Goal: Find specific page/section: Find specific page/section

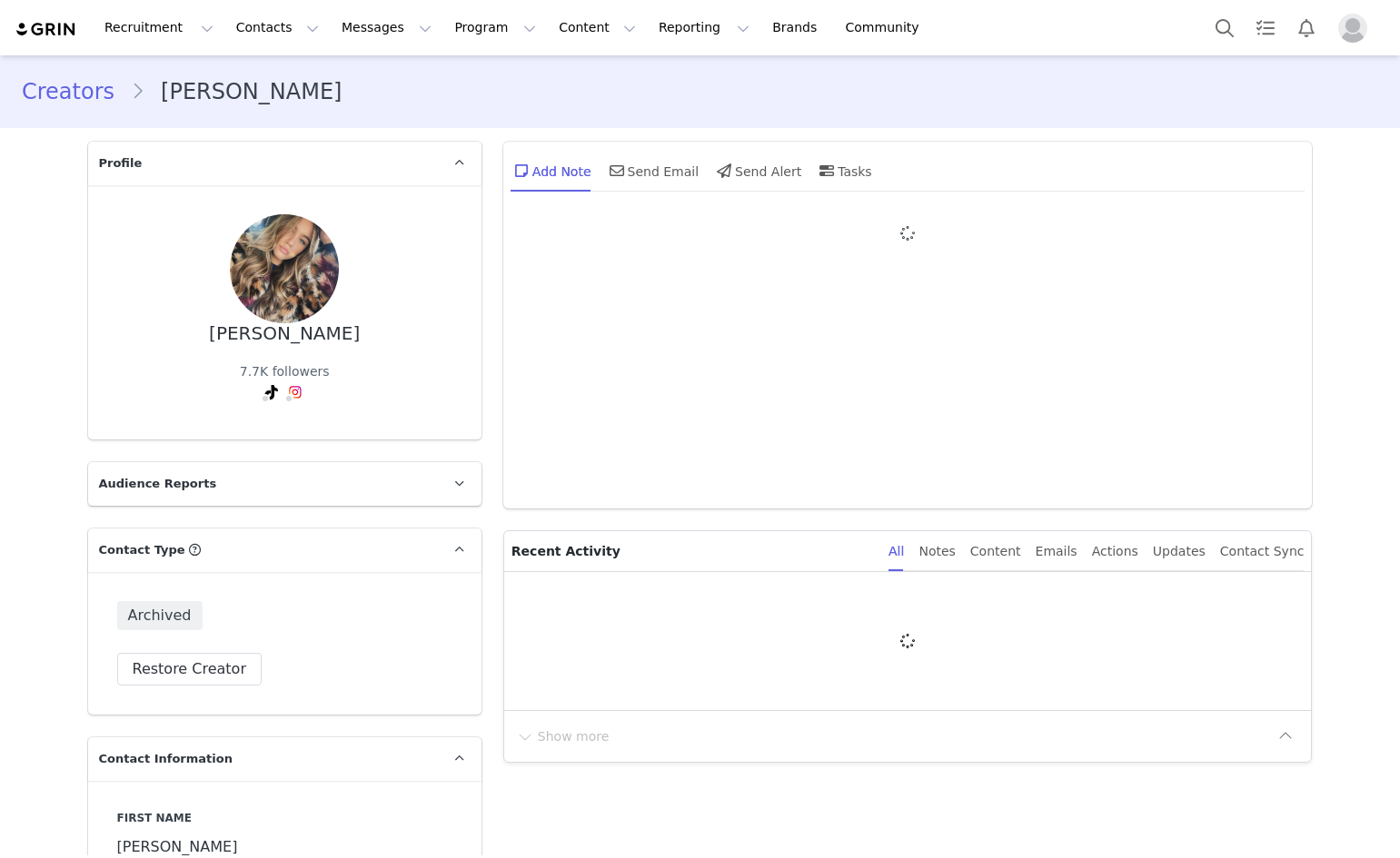
type input "+1 ([GEOGRAPHIC_DATA])"
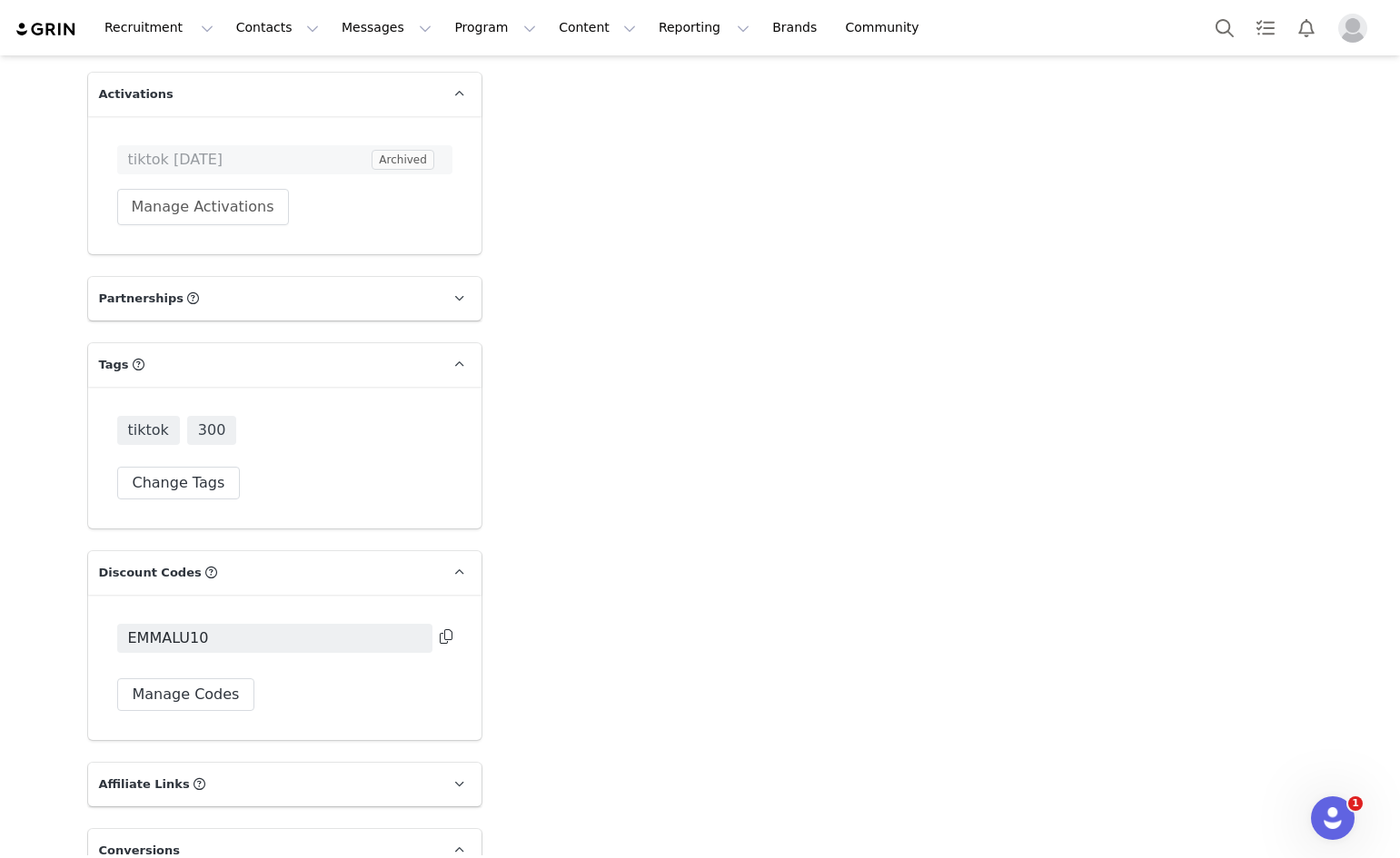
scroll to position [5181, 0]
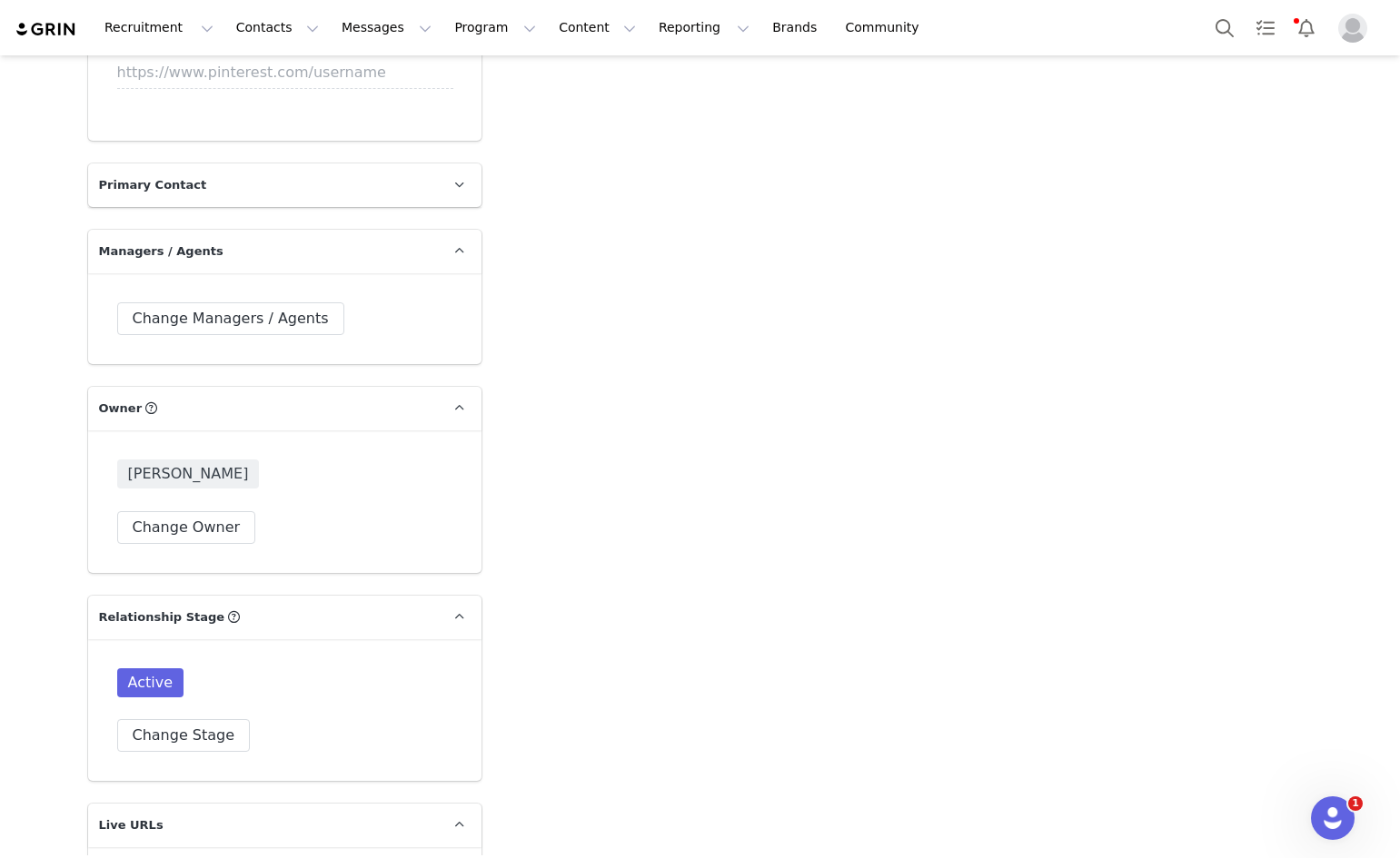
scroll to position [3725, 0]
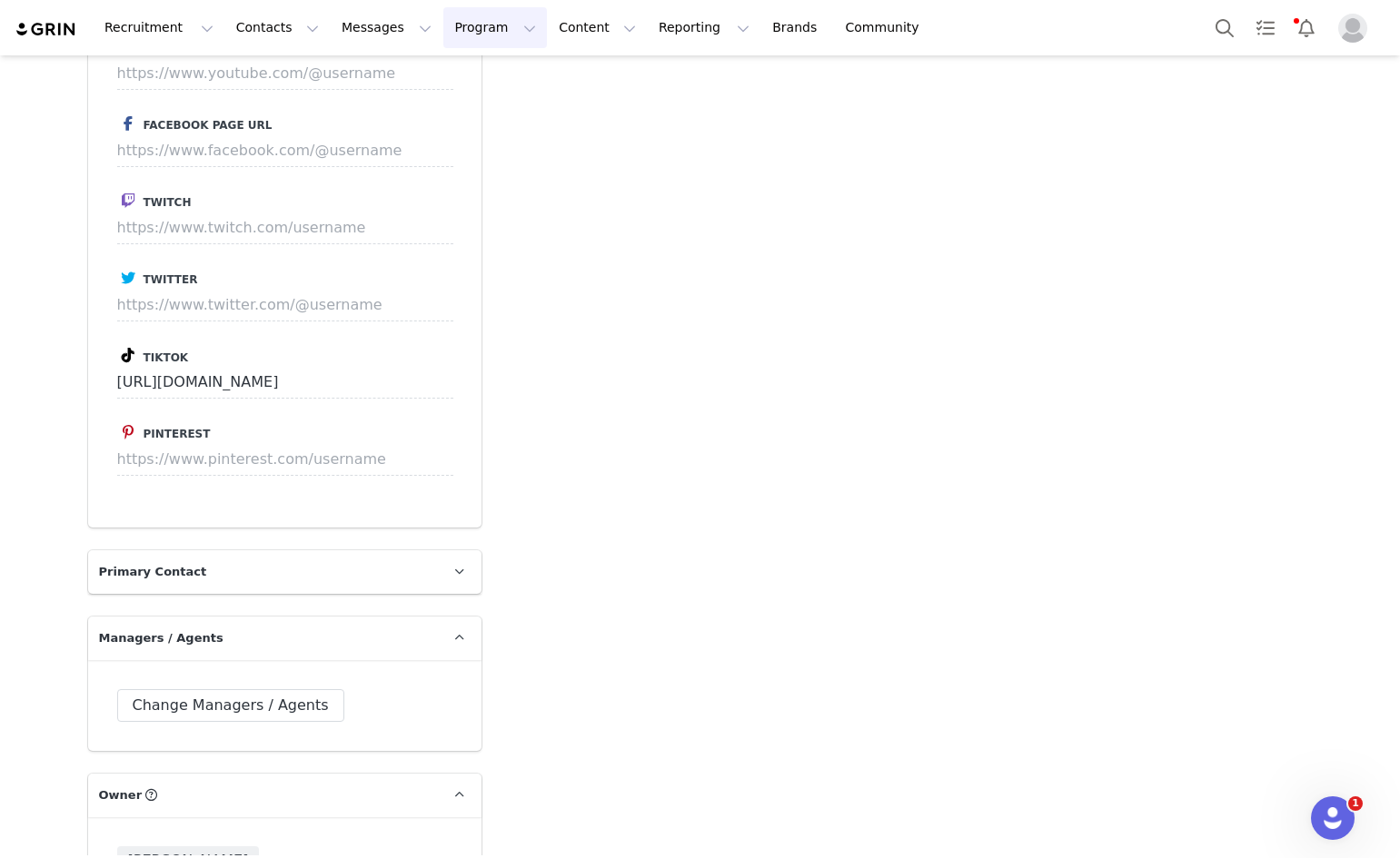
click at [444, 37] on button "Program Program" at bounding box center [495, 28] width 104 height 41
click at [433, 78] on p "Activations" at bounding box center [449, 81] width 70 height 19
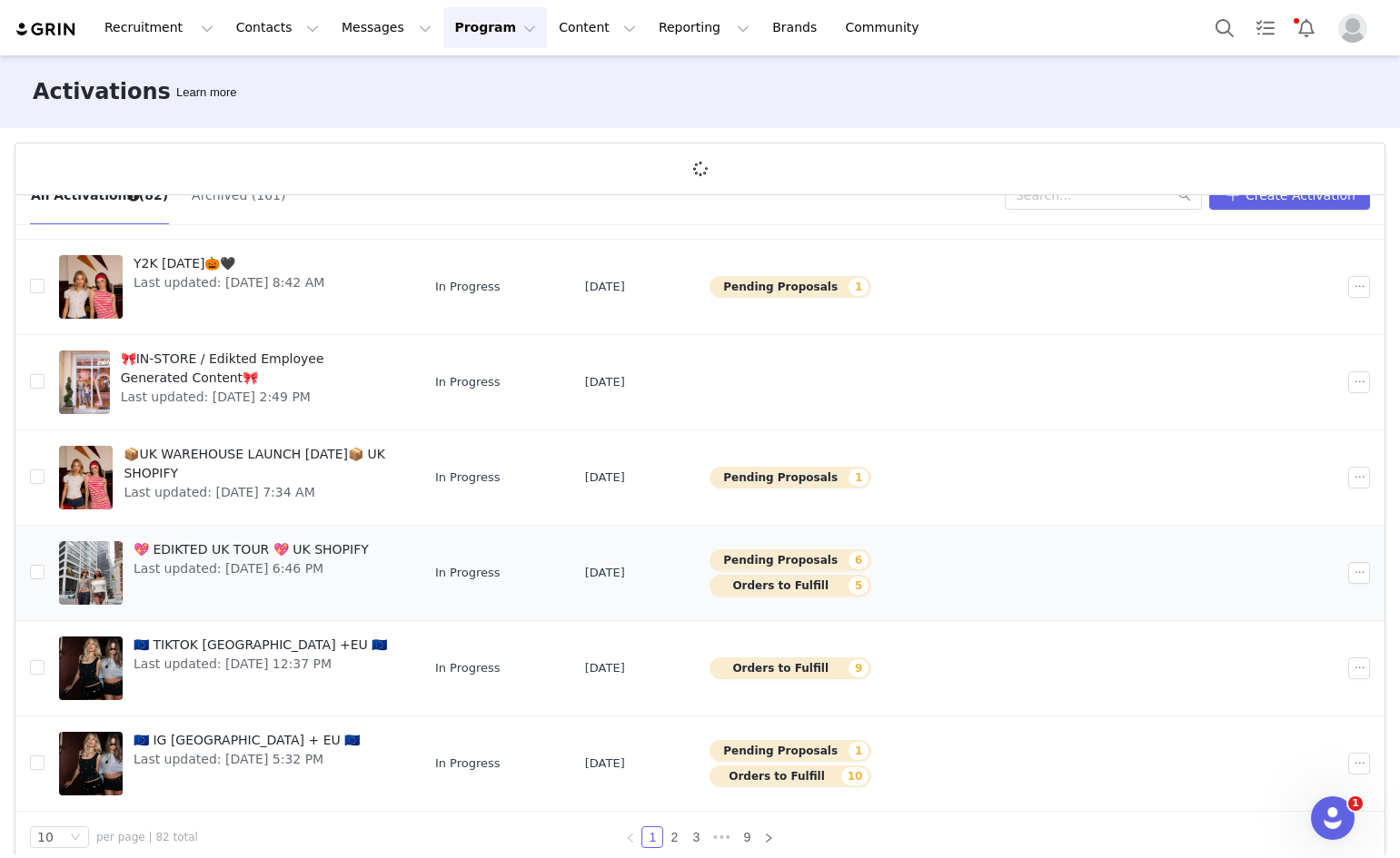
scroll to position [67, 0]
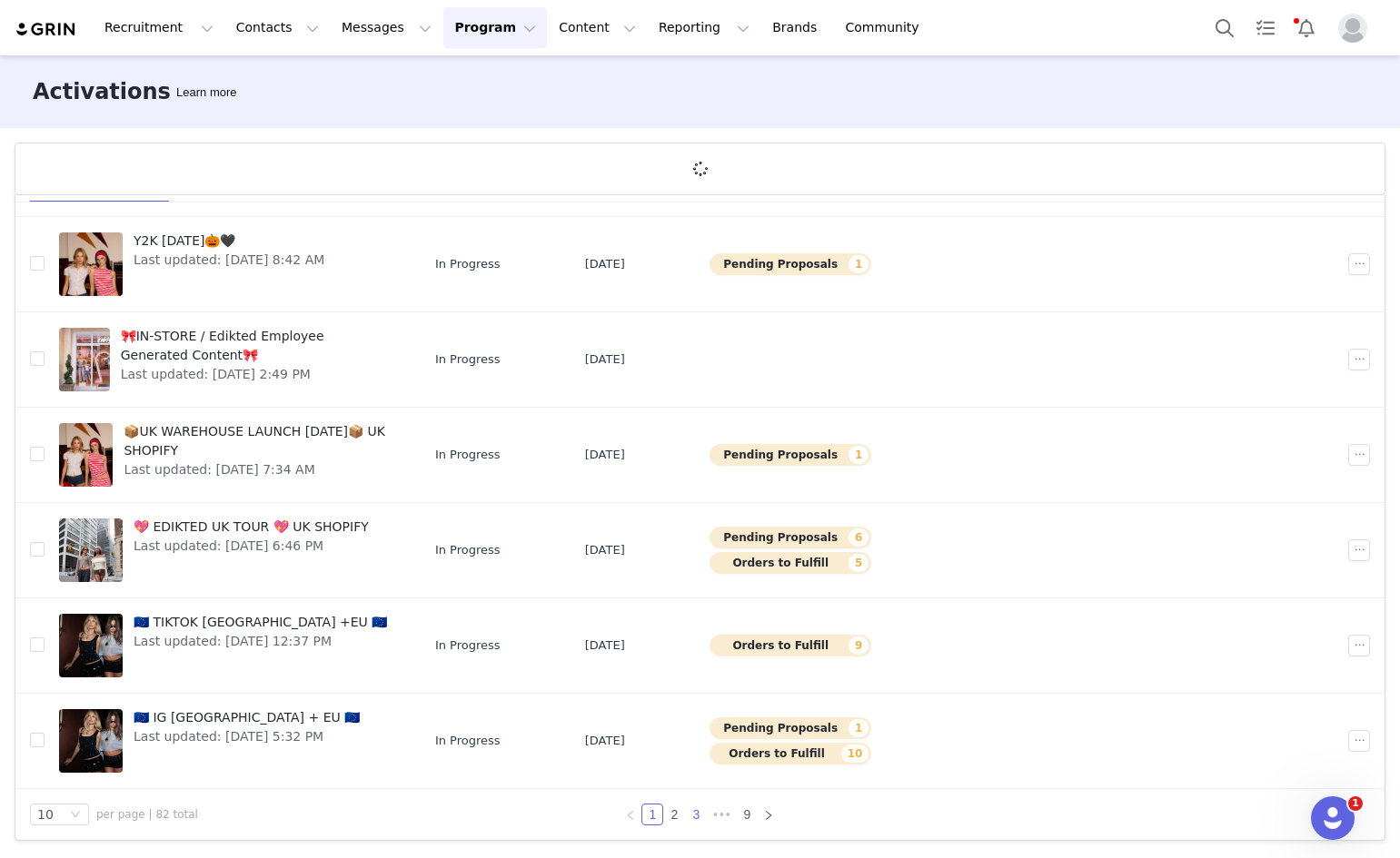
click at [686, 810] on link "3" at bounding box center [696, 814] width 20 height 20
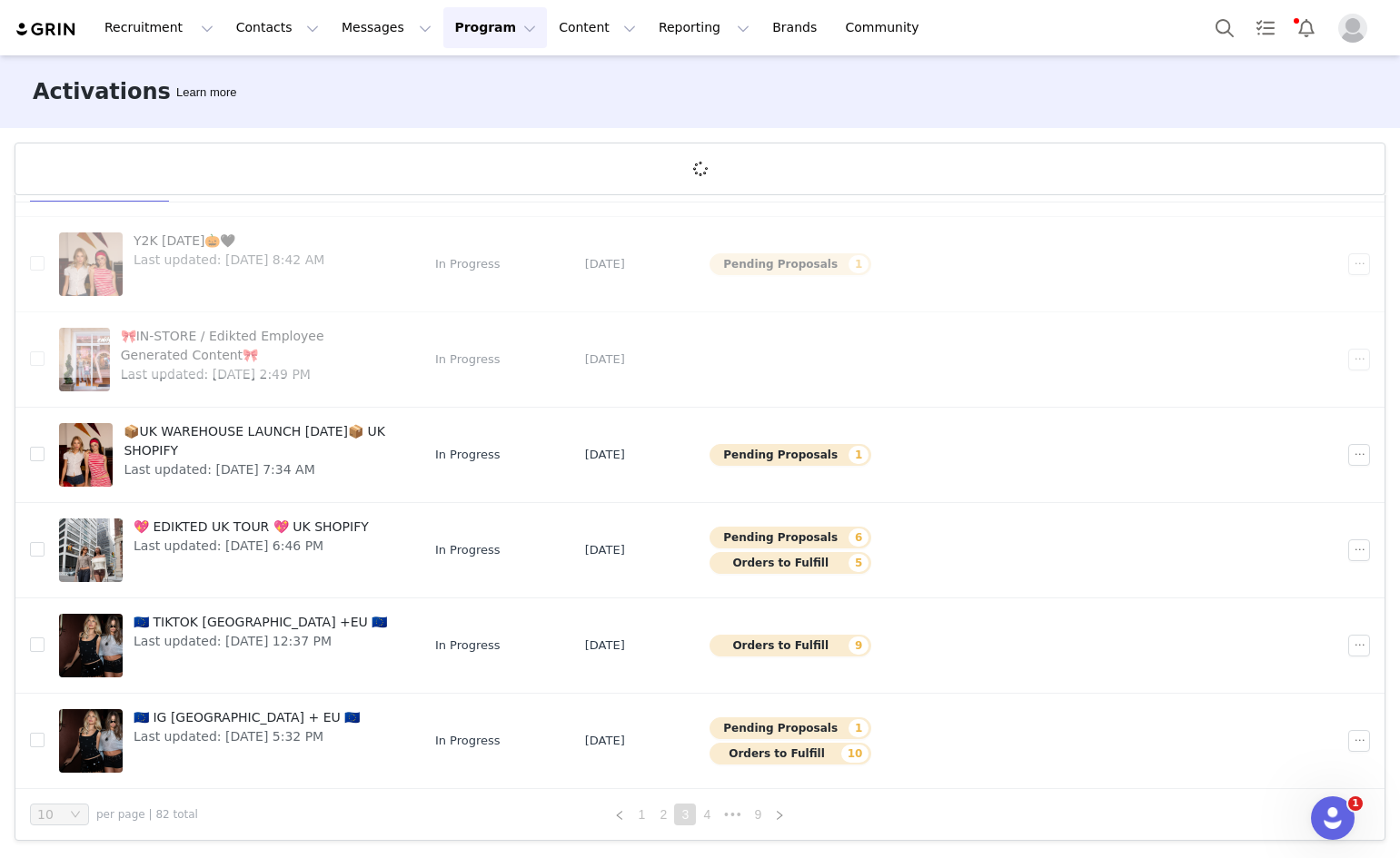
scroll to position [0, 0]
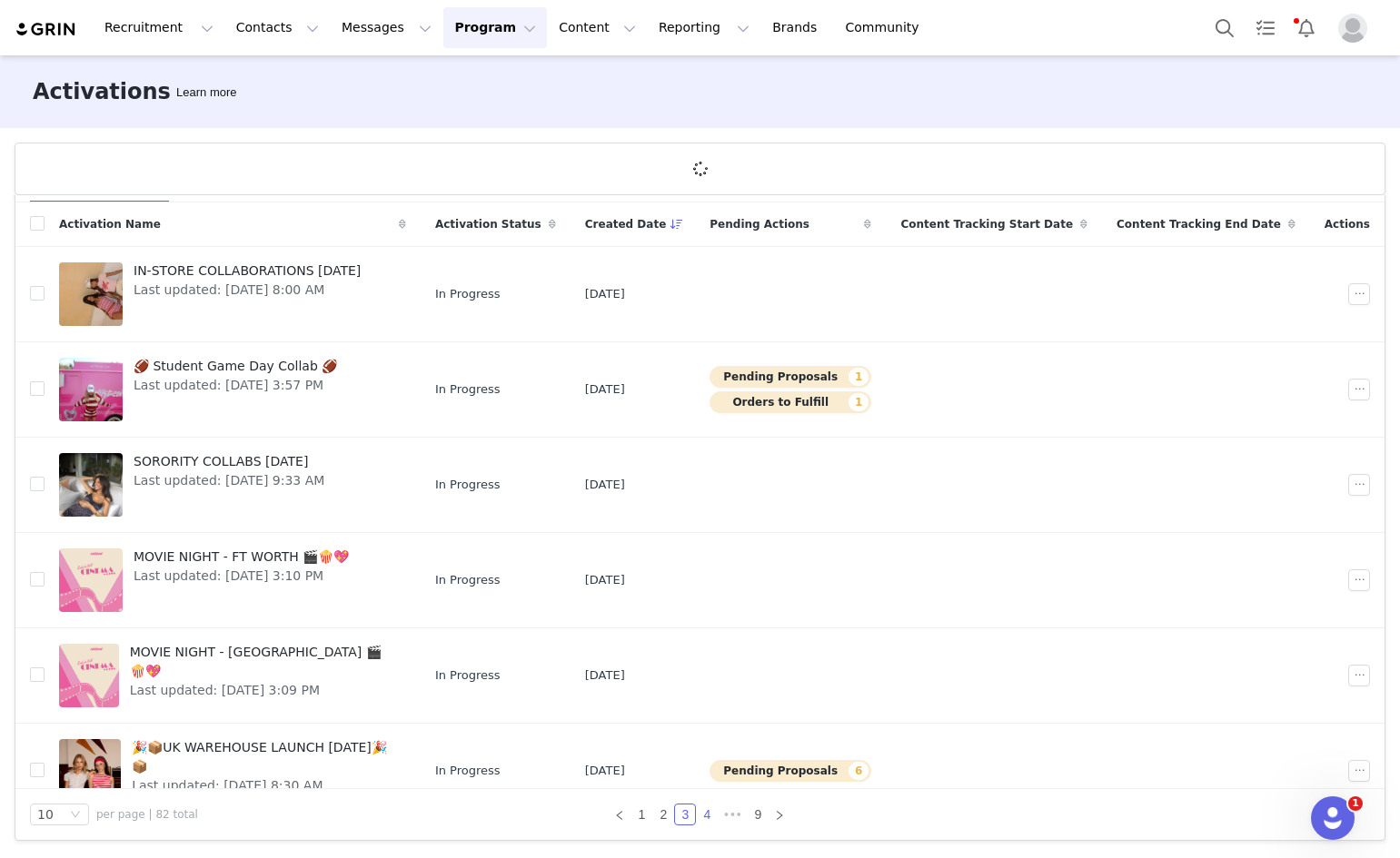
click at [703, 818] on link "4" at bounding box center [706, 814] width 20 height 20
